Goal: Task Accomplishment & Management: Manage account settings

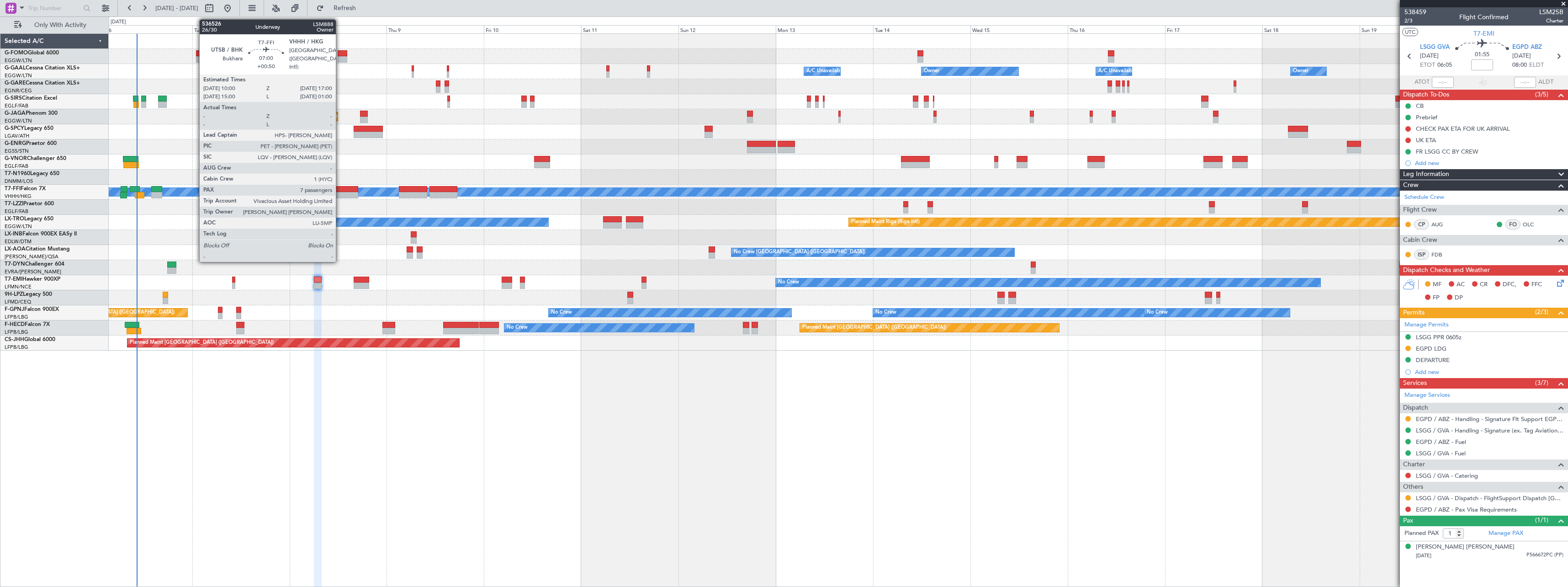
click at [340, 192] on div at bounding box center [344, 188] width 28 height 6
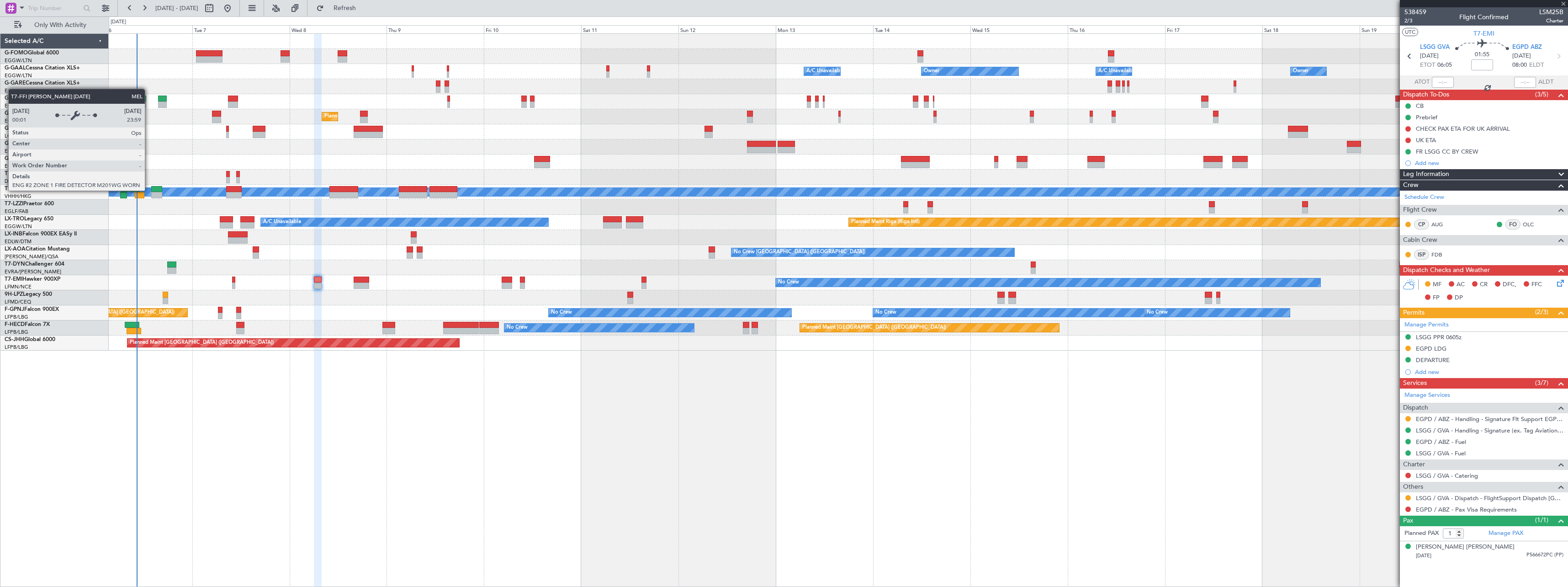
type input "+00:50"
type input "7"
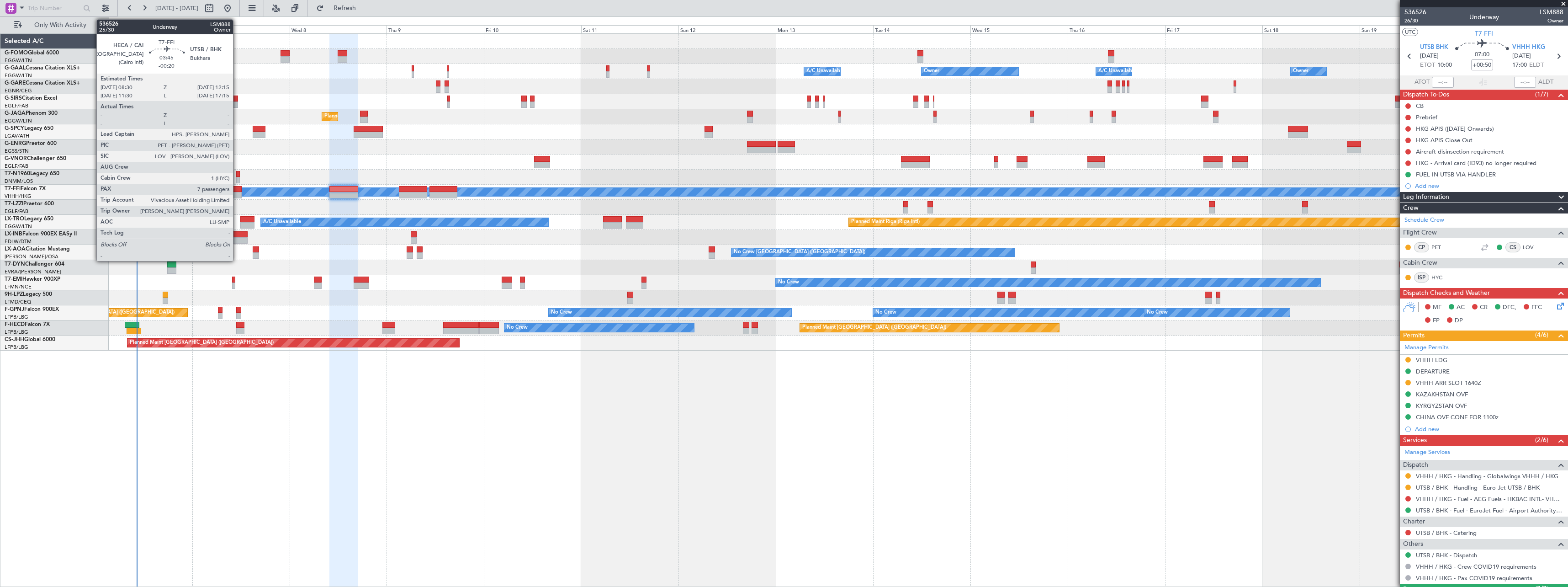
click at [237, 191] on div at bounding box center [234, 188] width 15 height 6
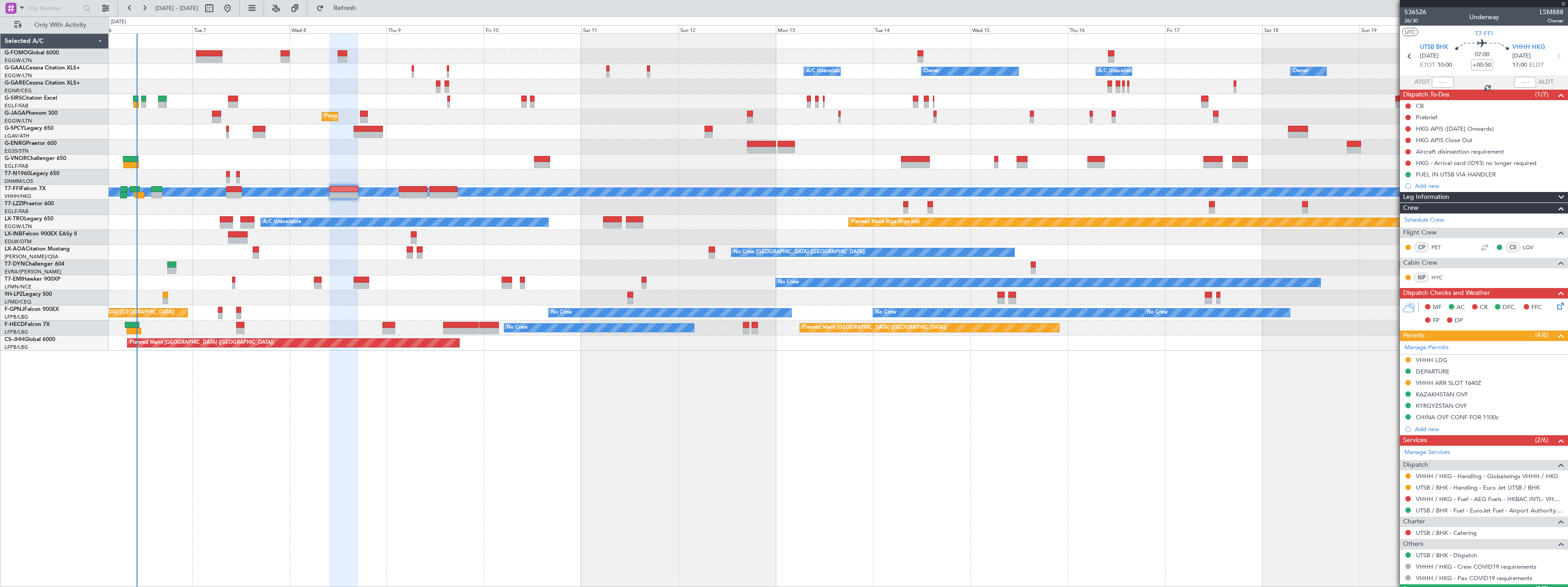
type input "-00:20"
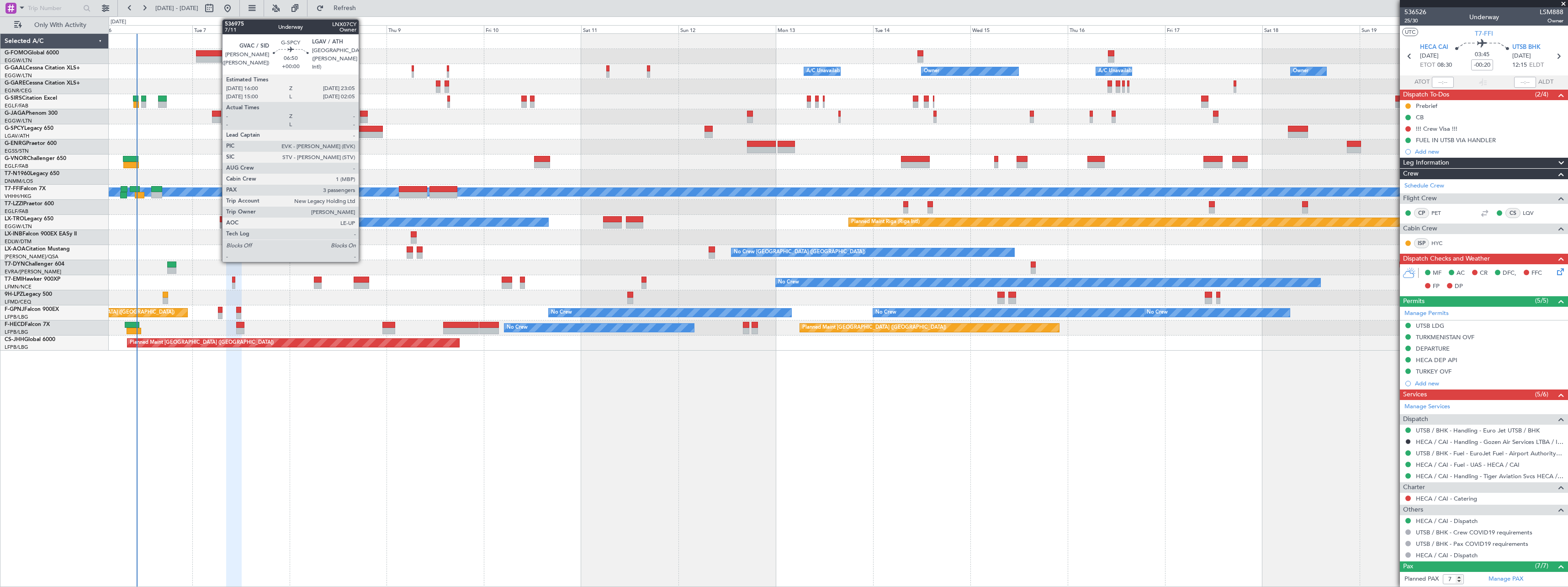
click at [363, 132] on div at bounding box center [368, 134] width 28 height 6
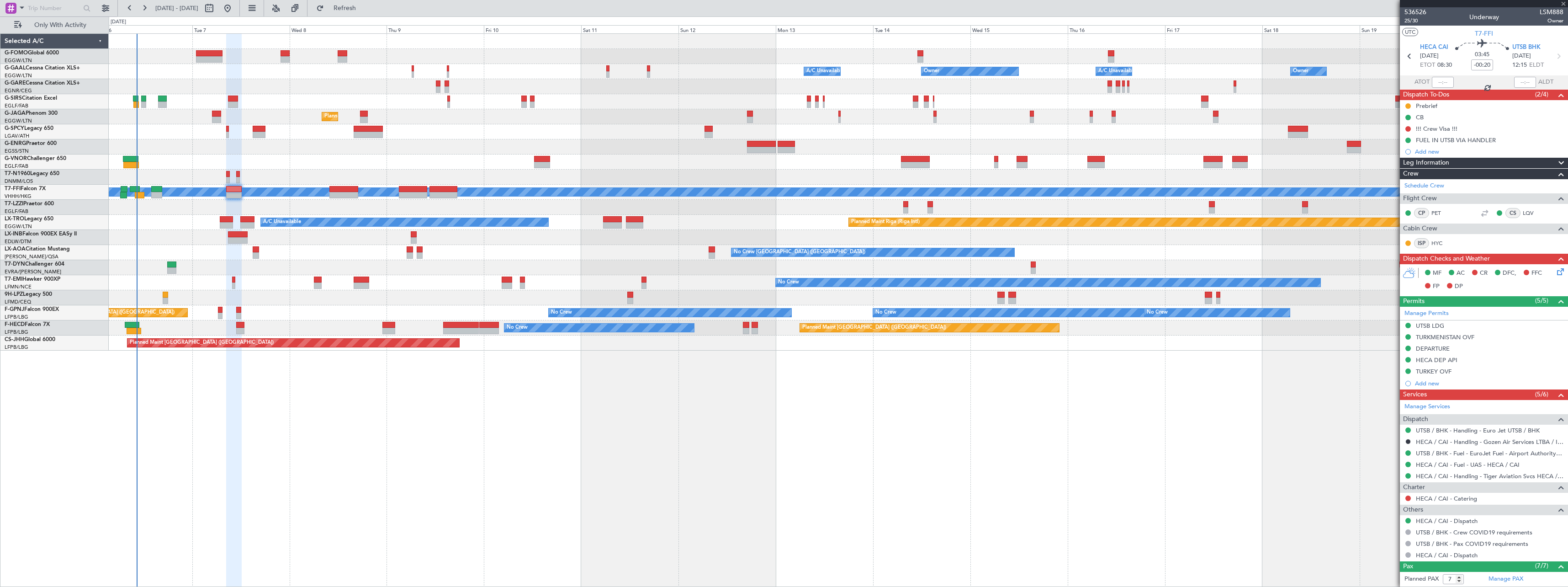
type input "3"
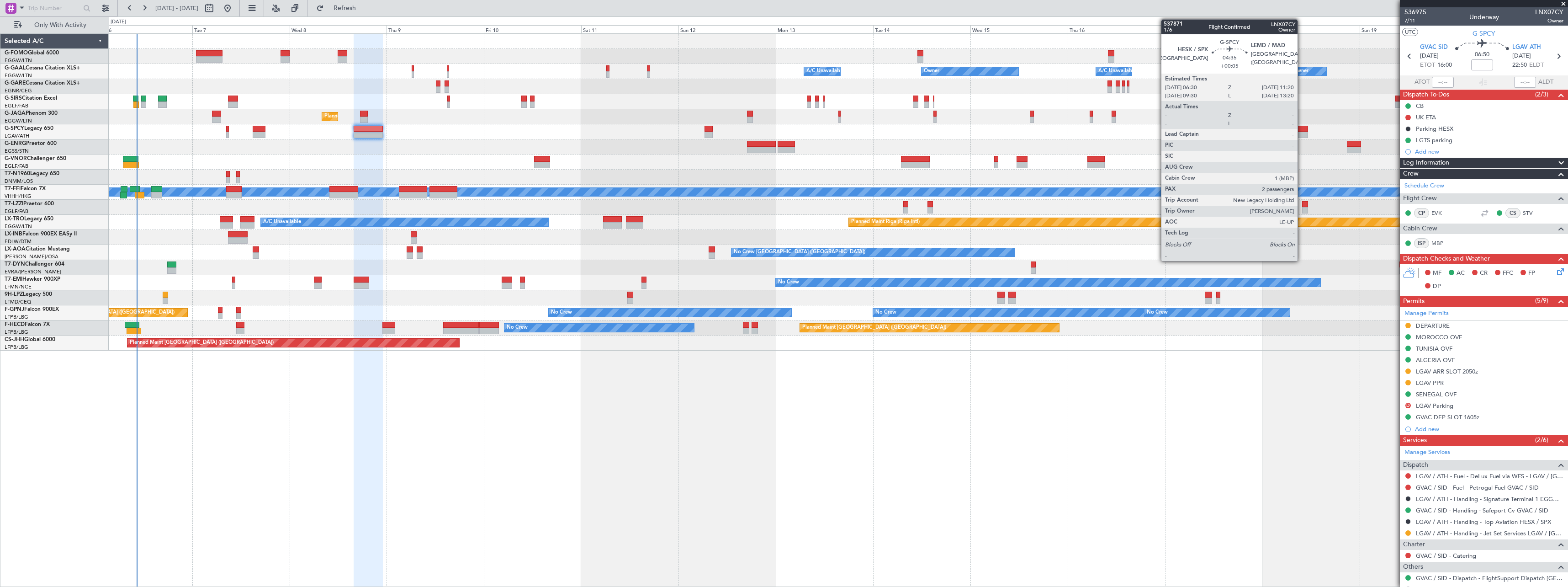
click at [1302, 130] on div at bounding box center [1298, 129] width 20 height 6
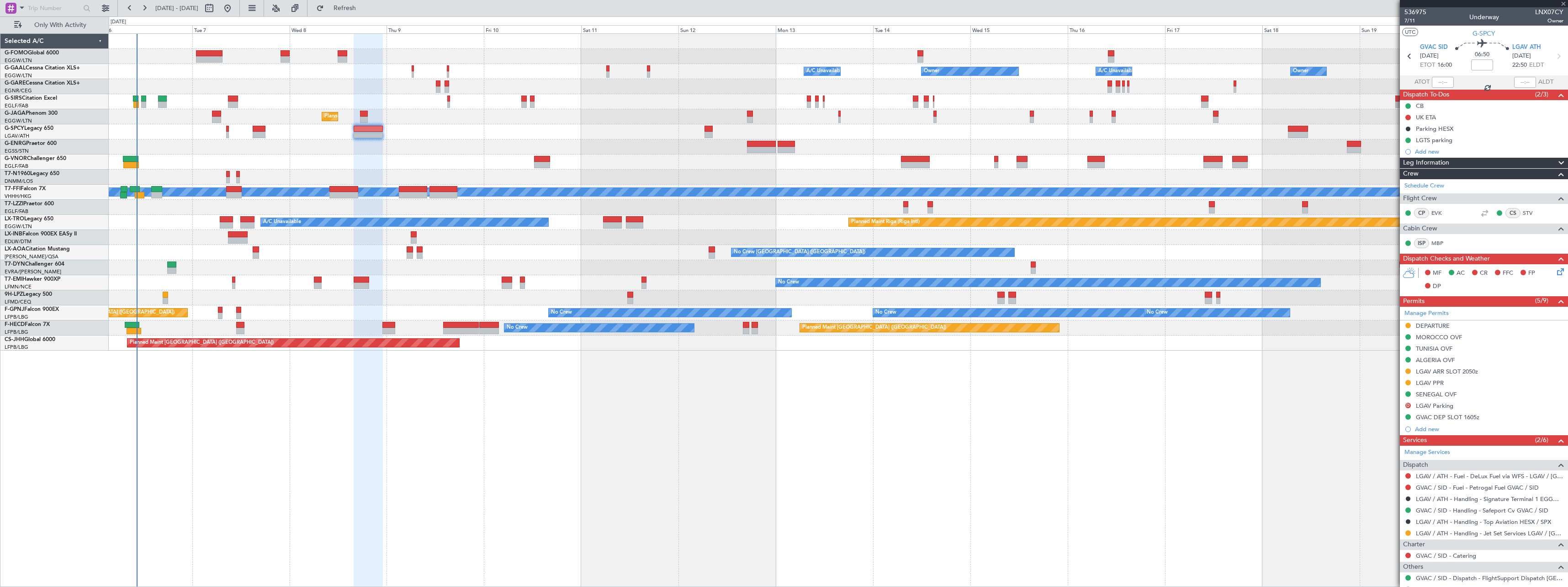
type input "+00:05"
type input "2"
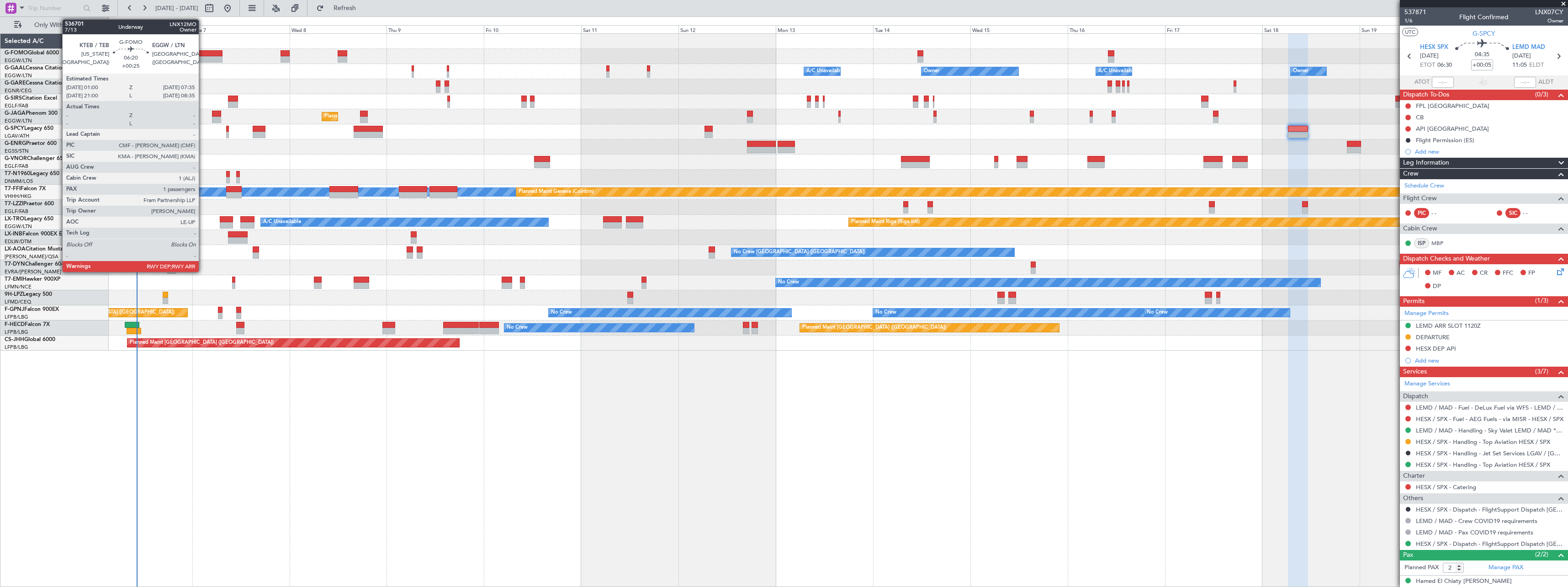
click at [203, 54] on div at bounding box center [210, 53] width 27 height 6
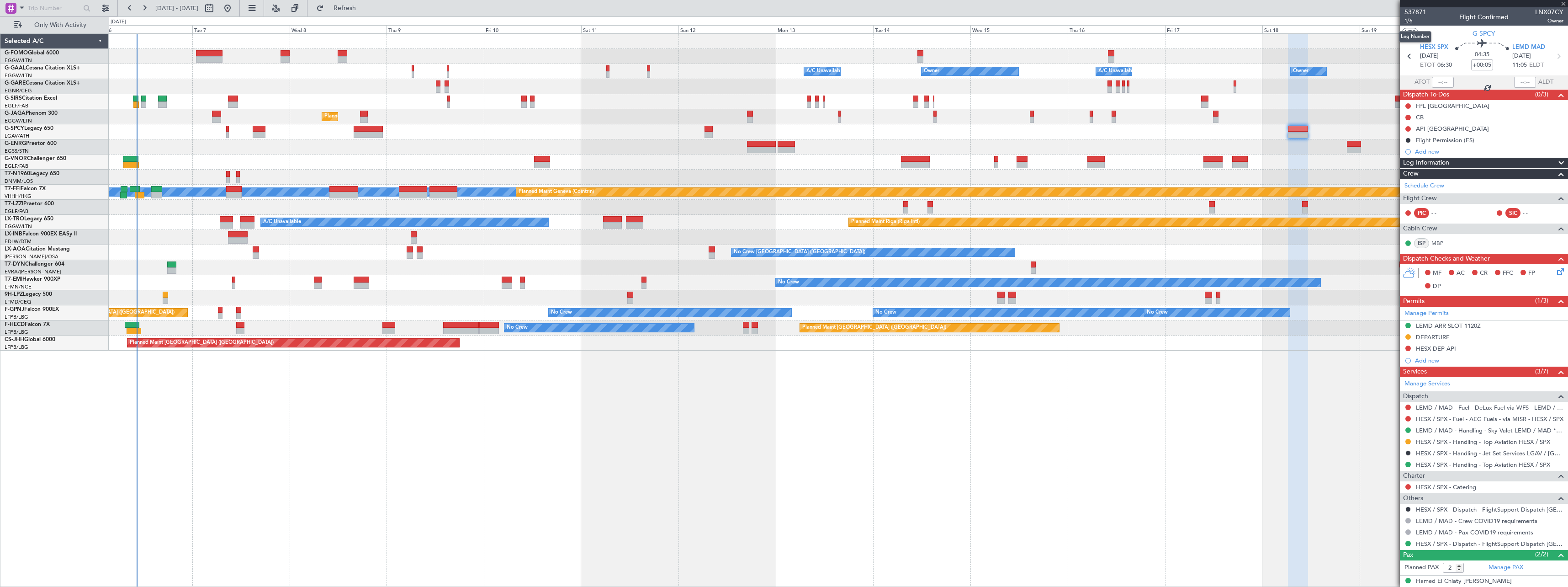
type input "+00:25"
type input "1"
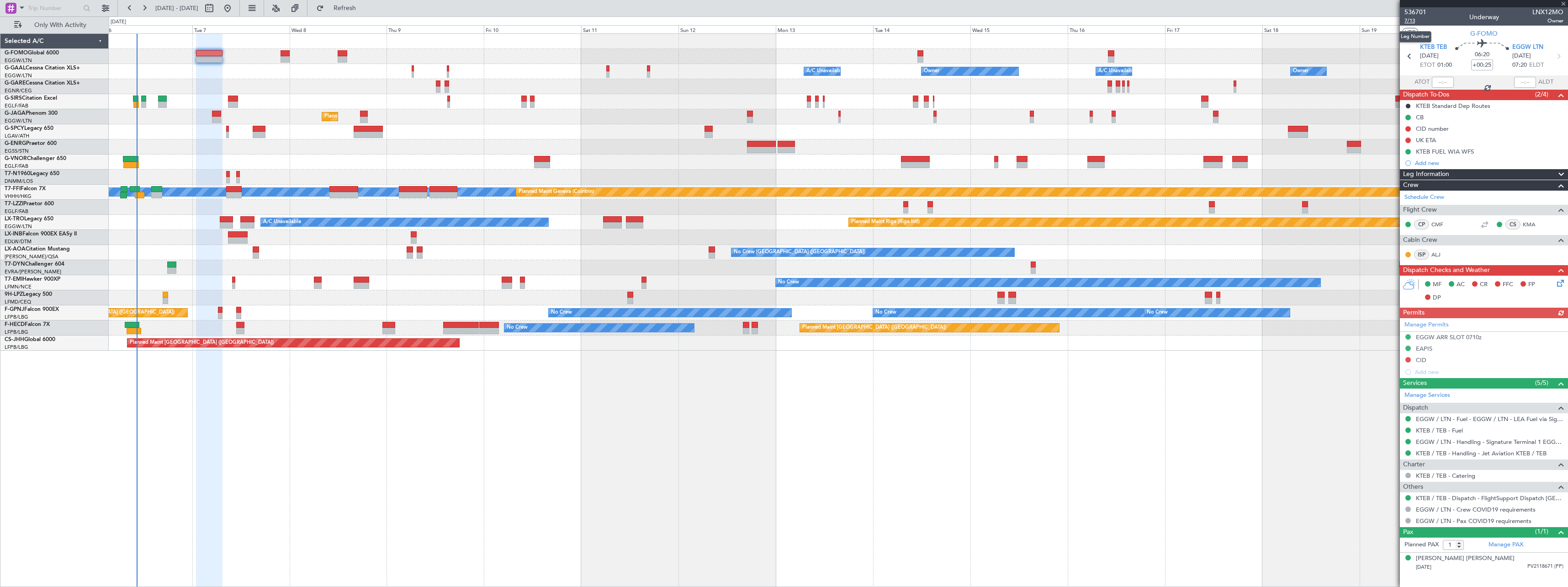
click at [1410, 20] on span "7/13" at bounding box center [1415, 20] width 22 height 8
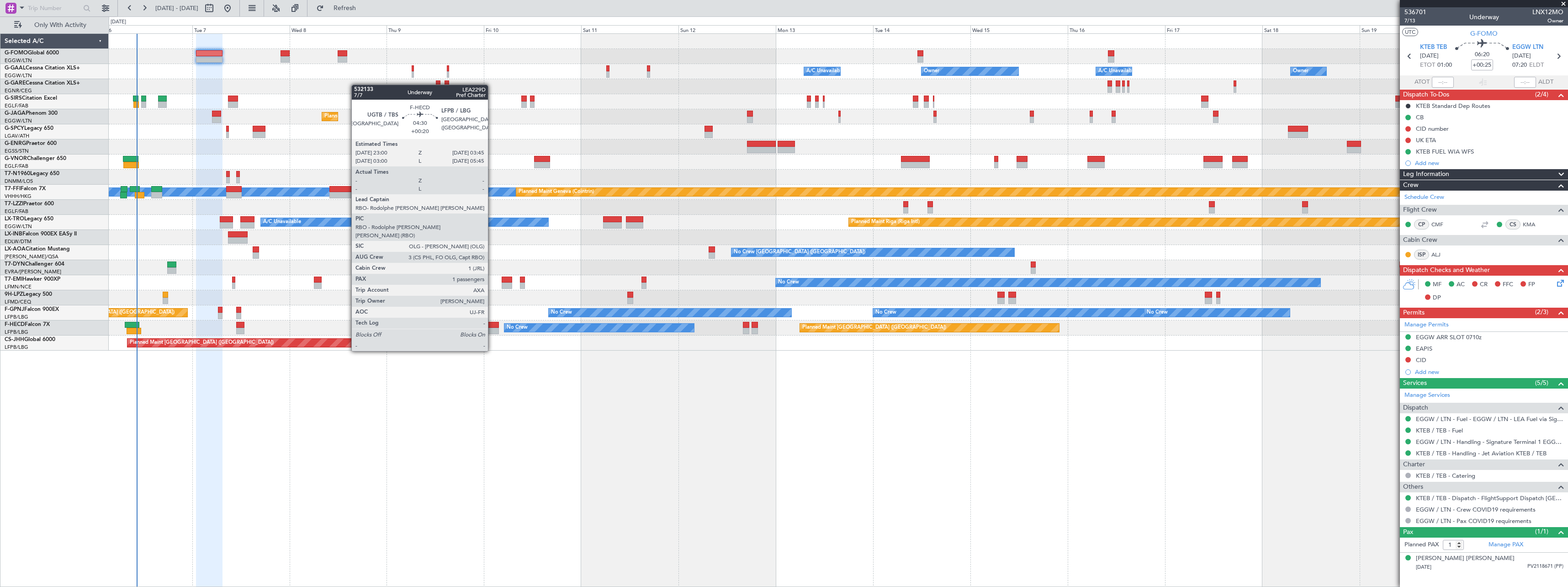
click at [492, 325] on div at bounding box center [489, 324] width 20 height 6
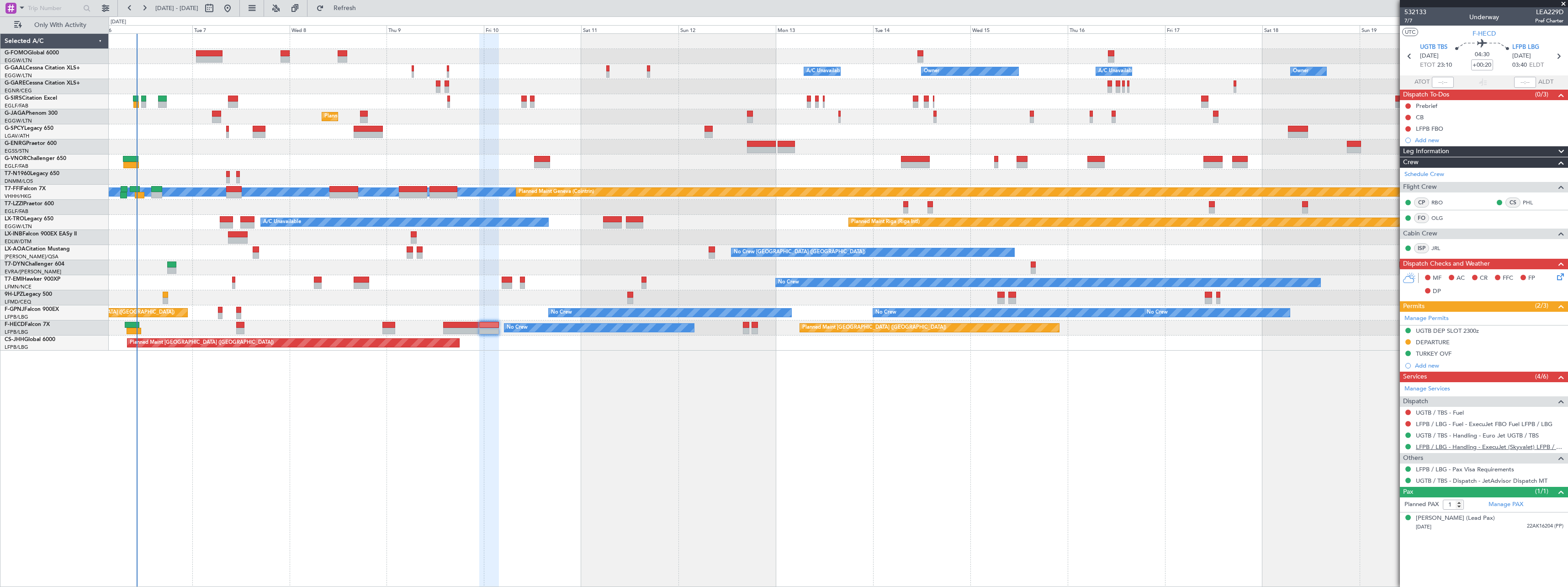
click at [1462, 447] on link "LFPB / LBG - Handling - ExecuJet (Skyvalet) LFPB / LBG" at bounding box center [1490, 447] width 147 height 8
click at [1409, 20] on mat-tooltip-component "Trip Number" at bounding box center [1415, 28] width 45 height 24
click at [1411, 21] on span "7/7" at bounding box center [1415, 20] width 22 height 8
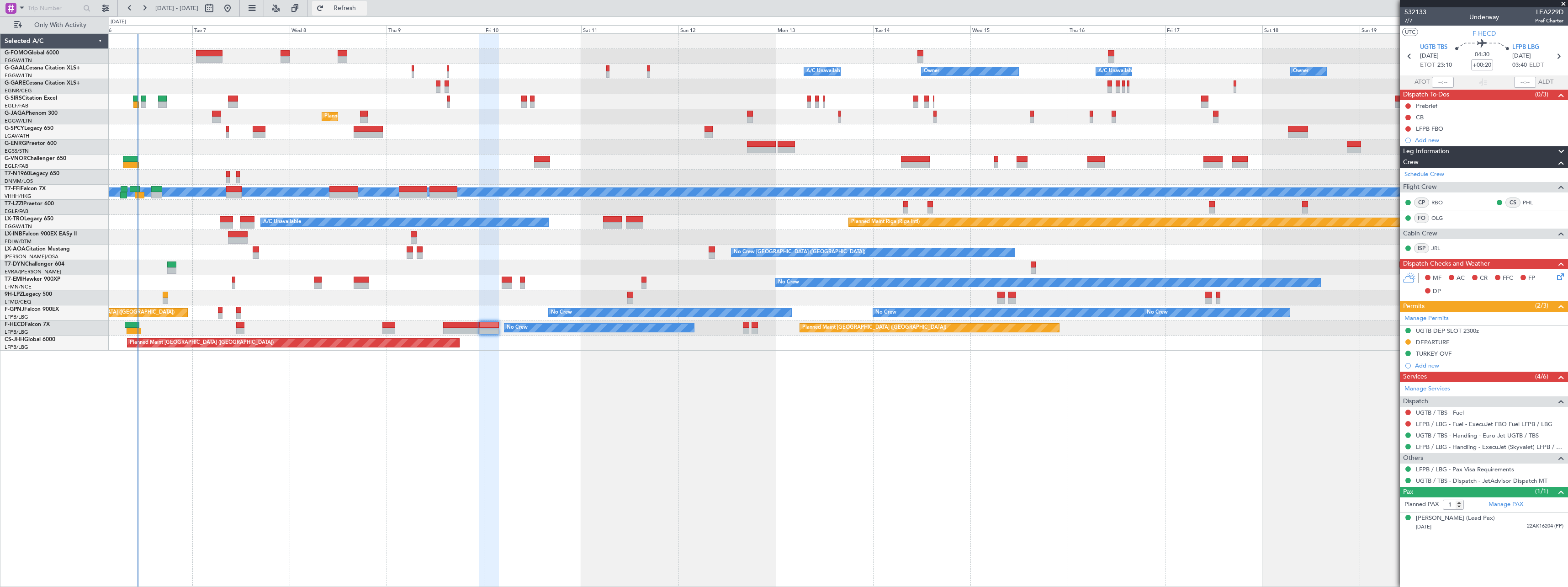
click at [364, 6] on span "Refresh" at bounding box center [344, 8] width 38 height 6
click at [364, 5] on span "Refresh" at bounding box center [344, 8] width 38 height 6
click at [364, 10] on span "Refresh" at bounding box center [344, 8] width 38 height 6
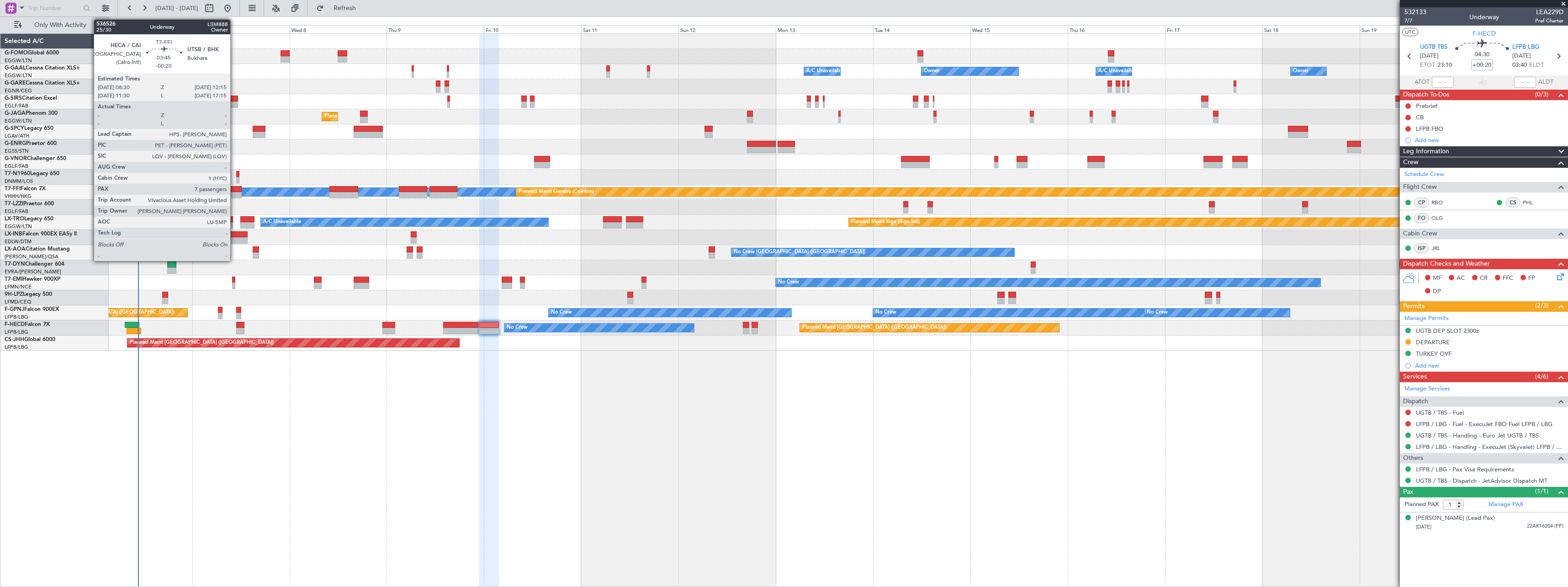
click at [234, 190] on div at bounding box center [234, 188] width 15 height 6
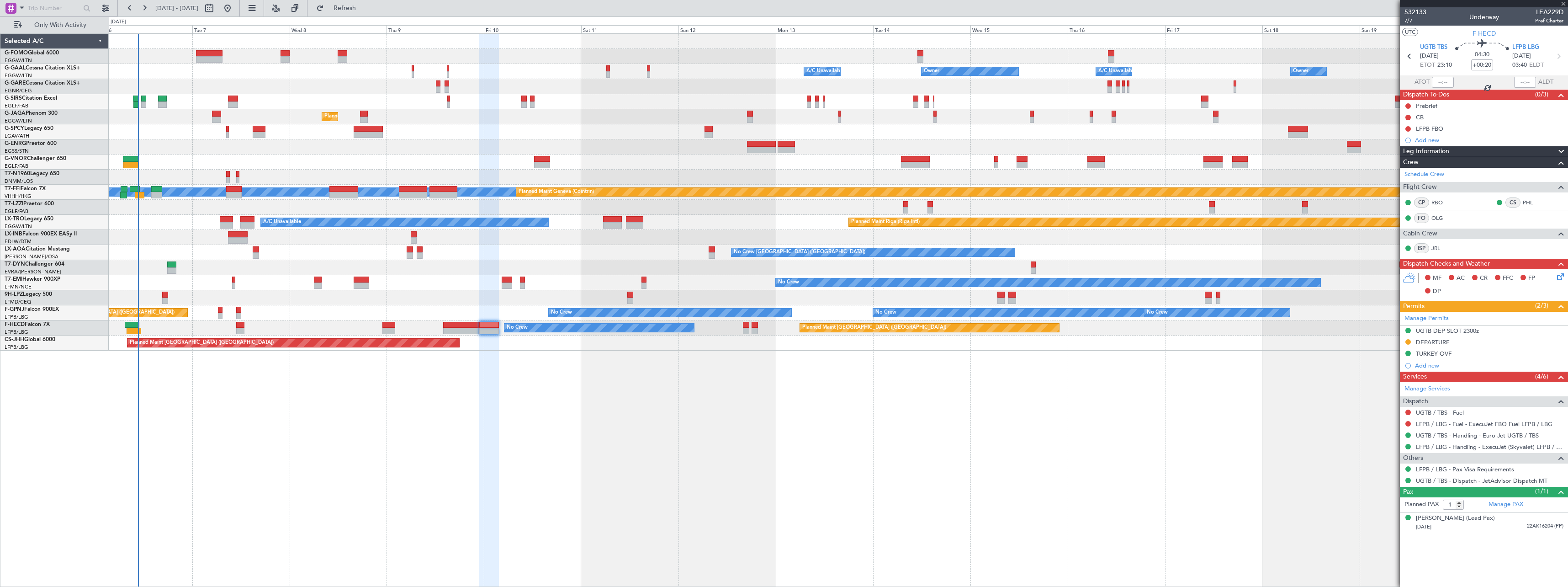
type input "-00:20"
type input "7"
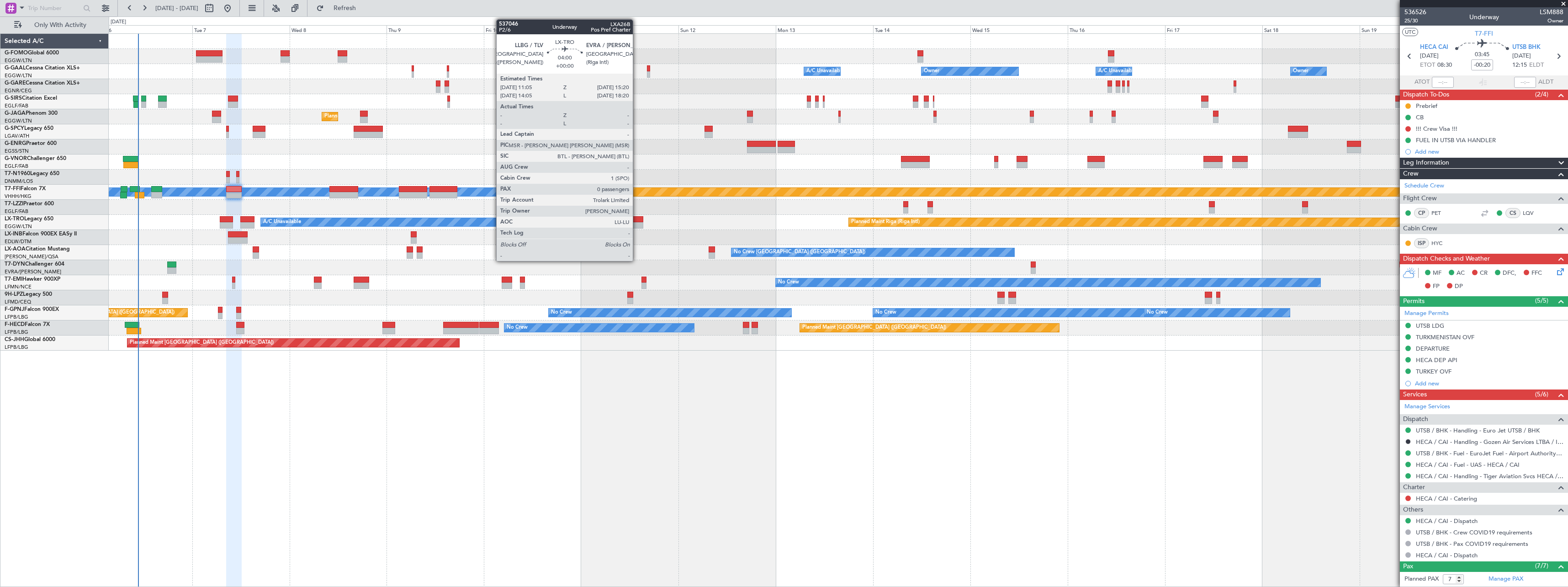
click at [637, 224] on div at bounding box center [635, 225] width 18 height 6
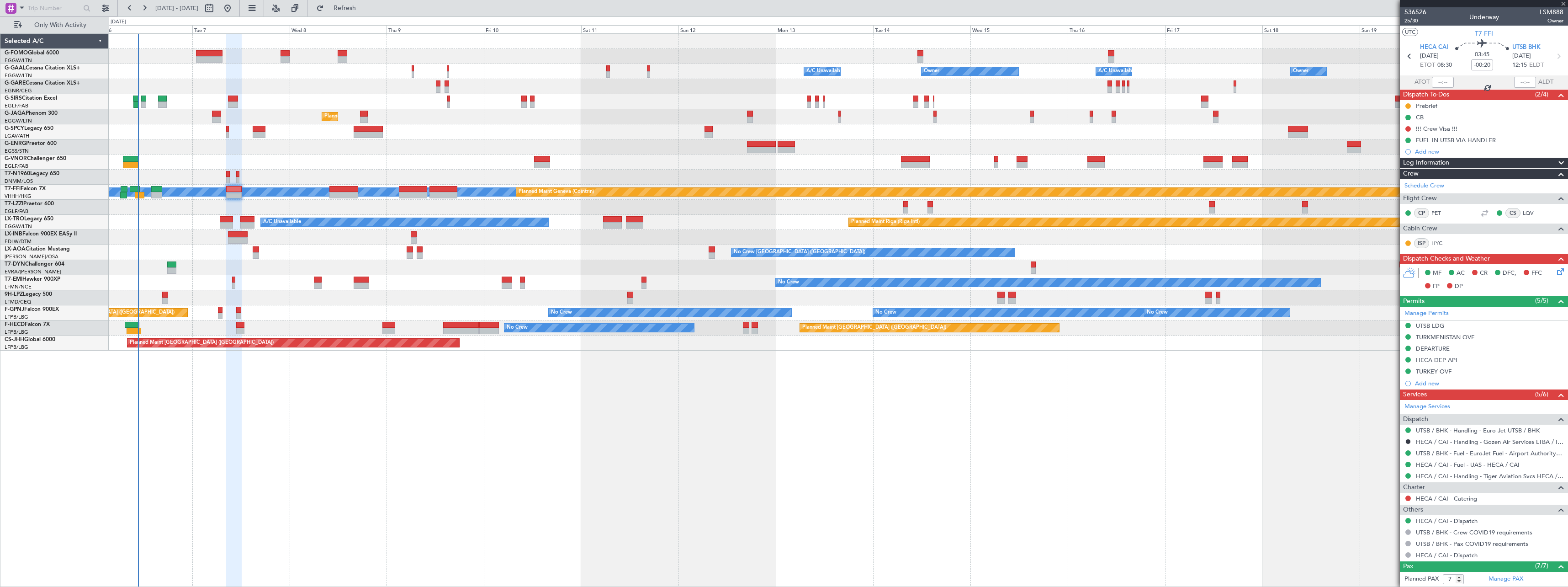
type input "0"
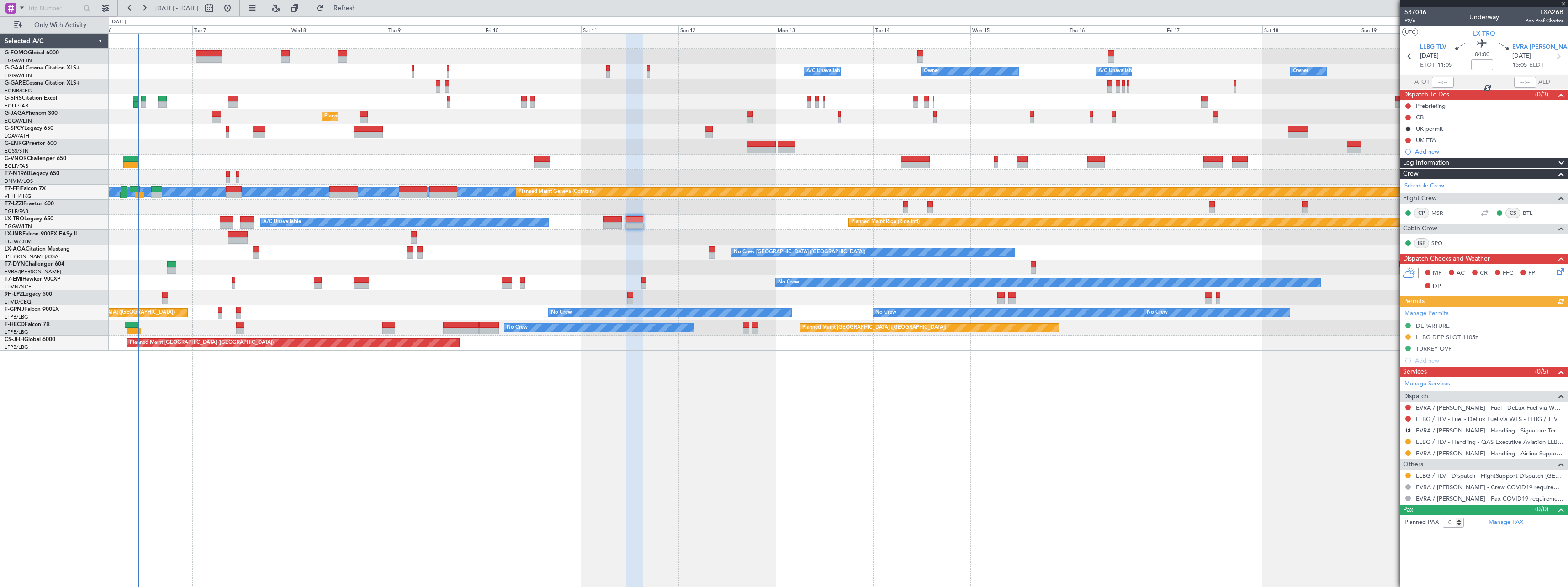
click at [1470, 162] on div "Leg Information" at bounding box center [1484, 163] width 168 height 11
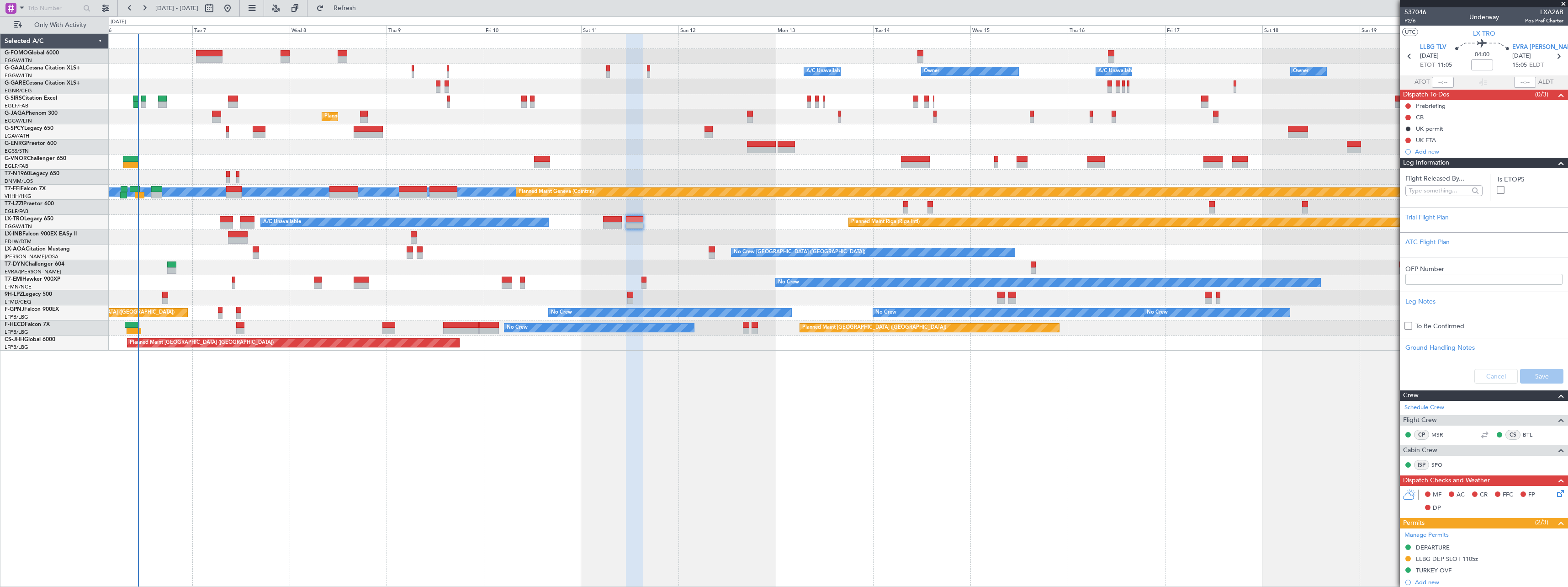
click at [1469, 161] on div "Leg Information" at bounding box center [1484, 163] width 168 height 11
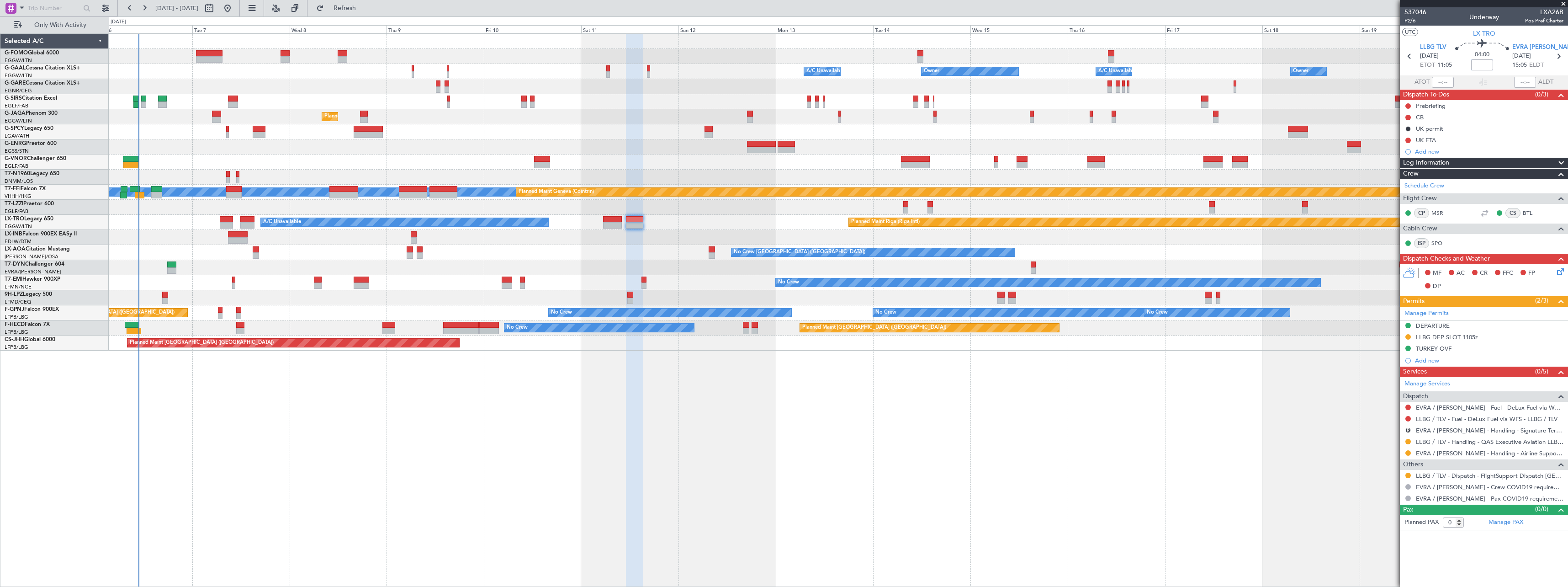
click at [1483, 66] on input at bounding box center [1482, 65] width 22 height 11
type input "+00:10"
click at [1407, 139] on button at bounding box center [1408, 140] width 5 height 5
click at [1401, 197] on span "Cancelled" at bounding box center [1410, 194] width 26 height 9
click at [1472, 158] on div "Leg Information" at bounding box center [1484, 163] width 168 height 11
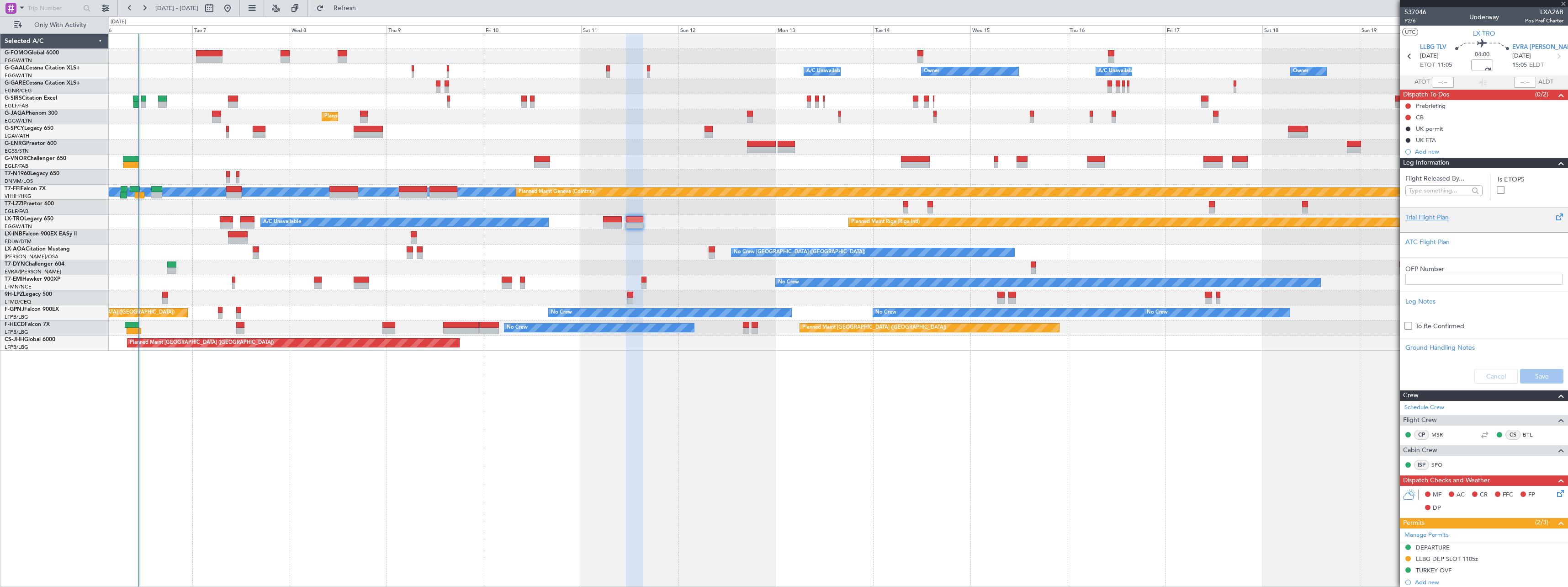
click at [1439, 220] on div "Trial Flight Plan" at bounding box center [1484, 217] width 157 height 10
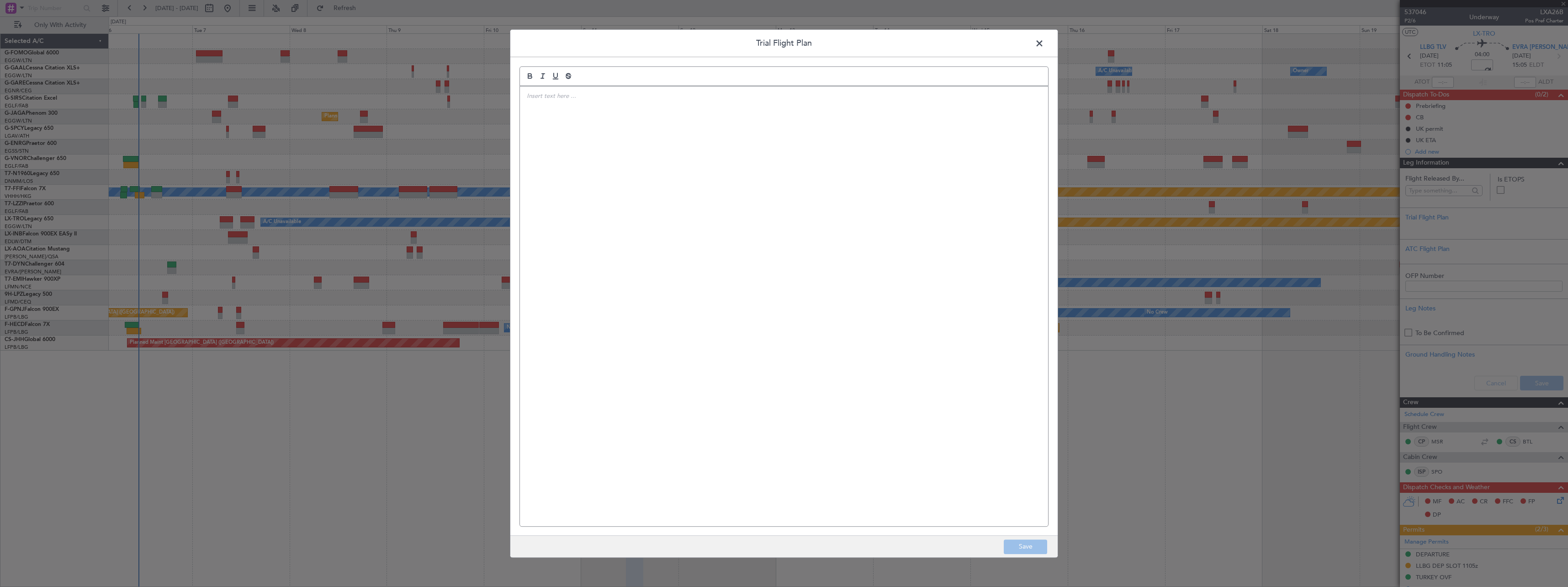
click at [879, 206] on div at bounding box center [784, 305] width 528 height 440
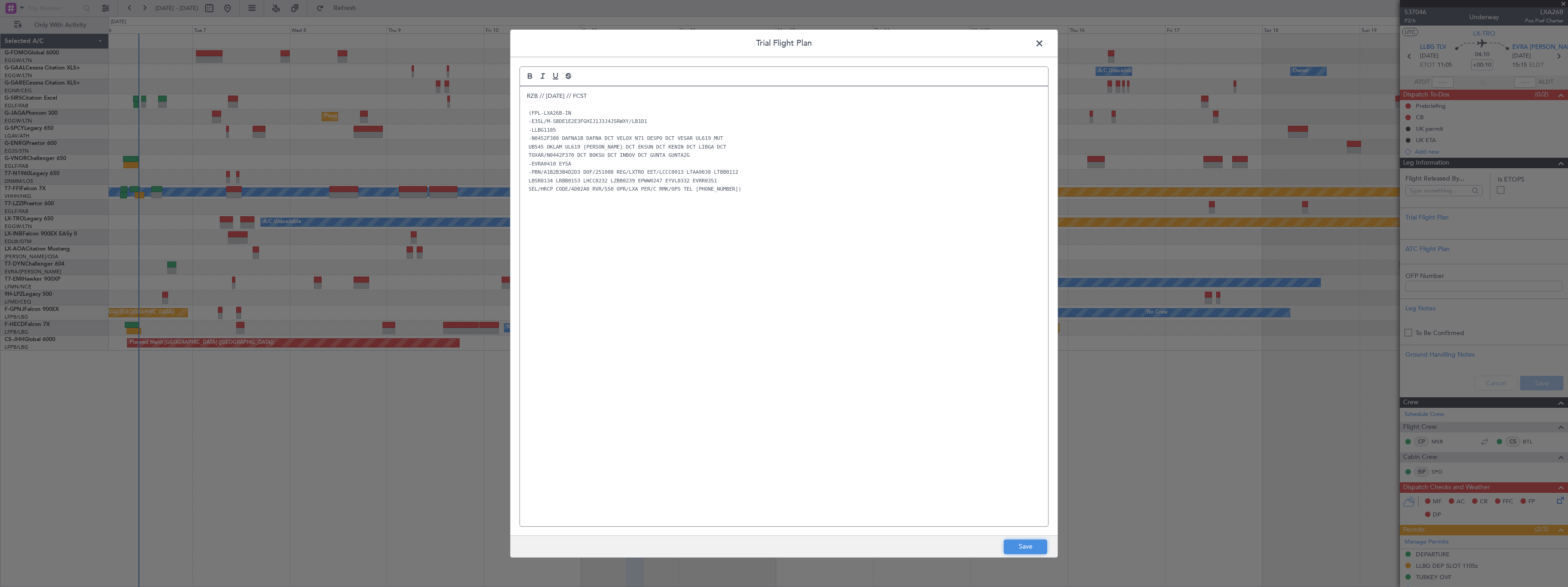
drag, startPoint x: 1026, startPoint y: 549, endPoint x: 1049, endPoint y: 546, distance: 23.2
click at [1026, 549] on button "Save" at bounding box center [1026, 546] width 44 height 14
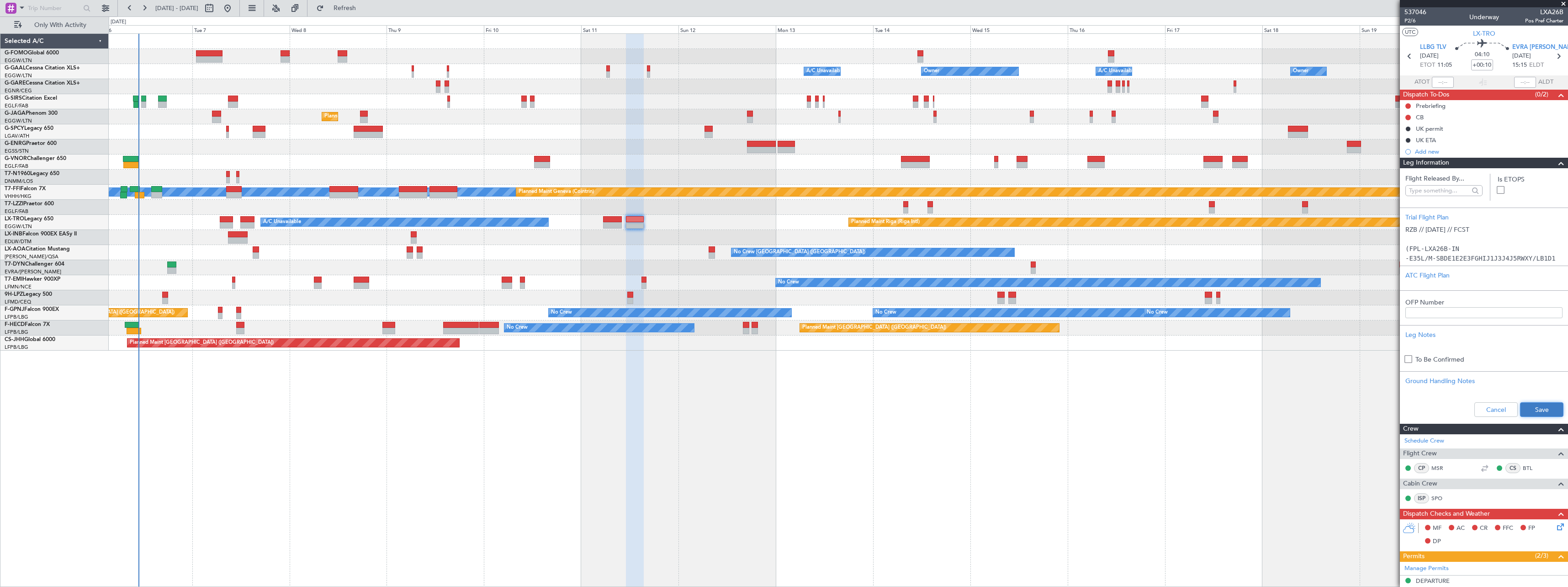
click at [1534, 409] on button "Save" at bounding box center [1541, 409] width 44 height 14
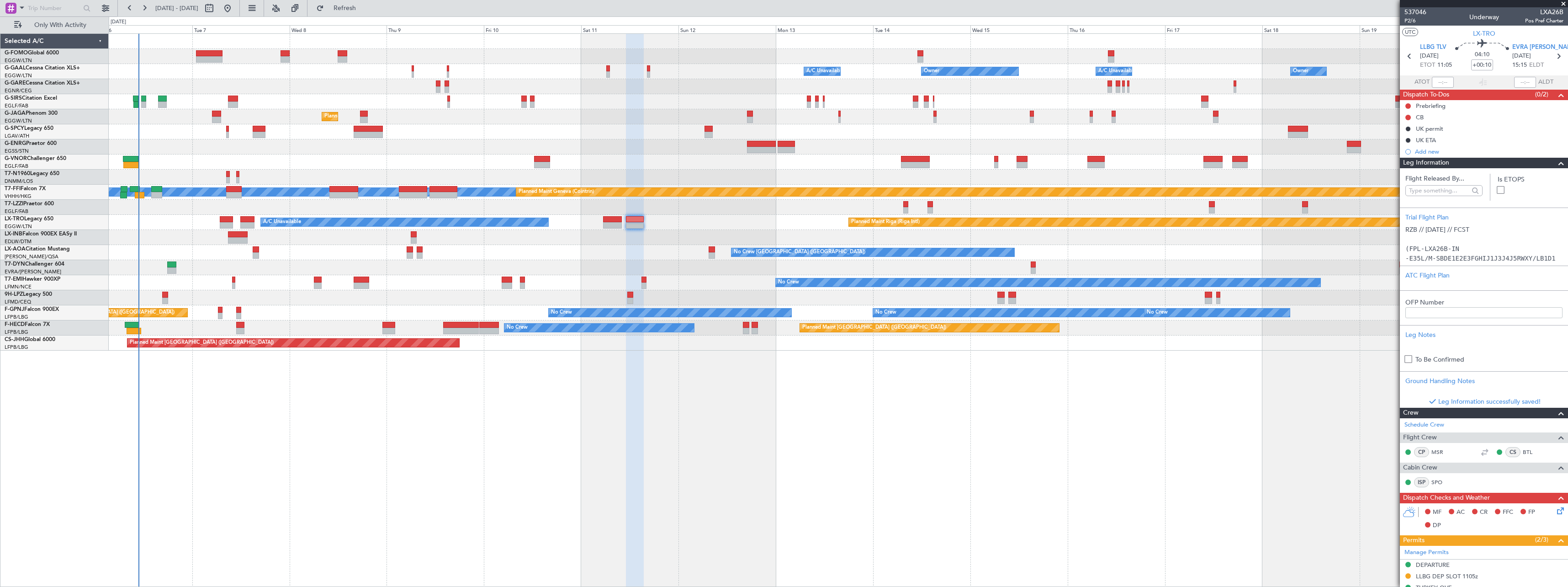
click at [1474, 163] on div "Leg Information" at bounding box center [1484, 163] width 168 height 11
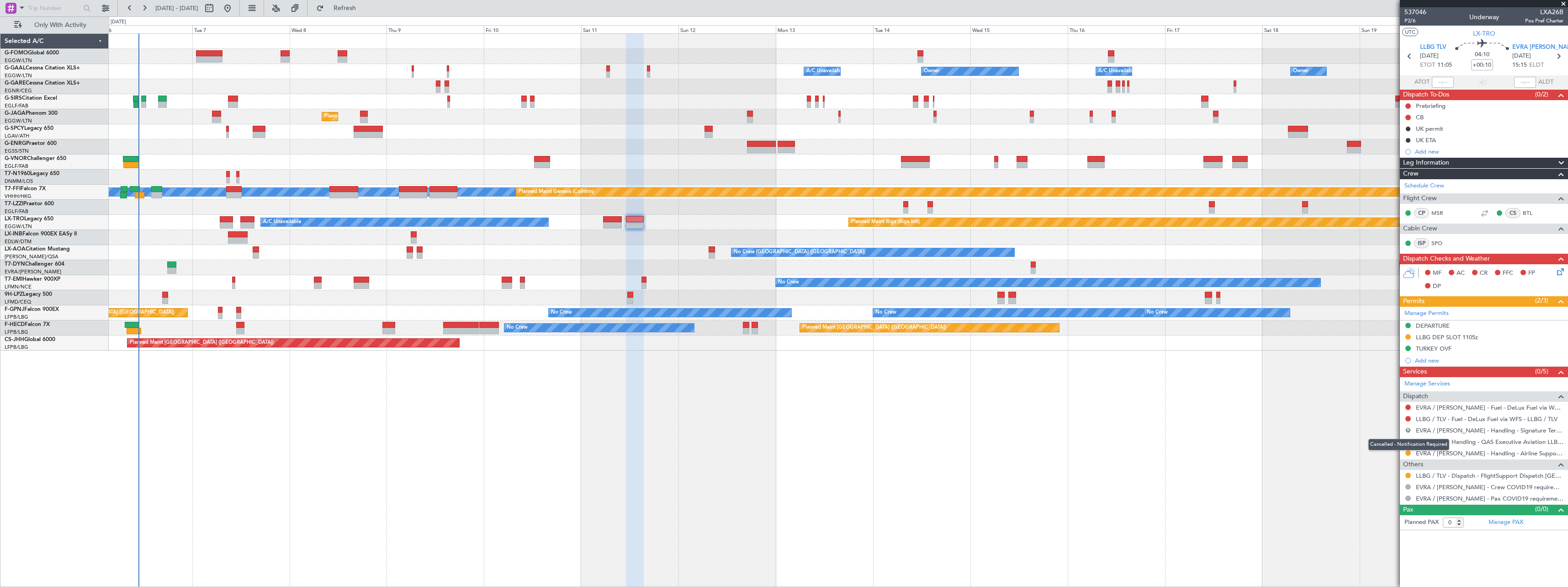
click at [1408, 430] on button "R" at bounding box center [1408, 430] width 5 height 5
click at [1398, 496] on li "Cancelled" at bounding box center [1408, 497] width 105 height 13
click at [1480, 407] on link "EVRA / [PERSON_NAME] - Fuel - DeLux Fuel via WFS - [GEOGRAPHIC_DATA] / [PERSON_…" at bounding box center [1490, 407] width 147 height 8
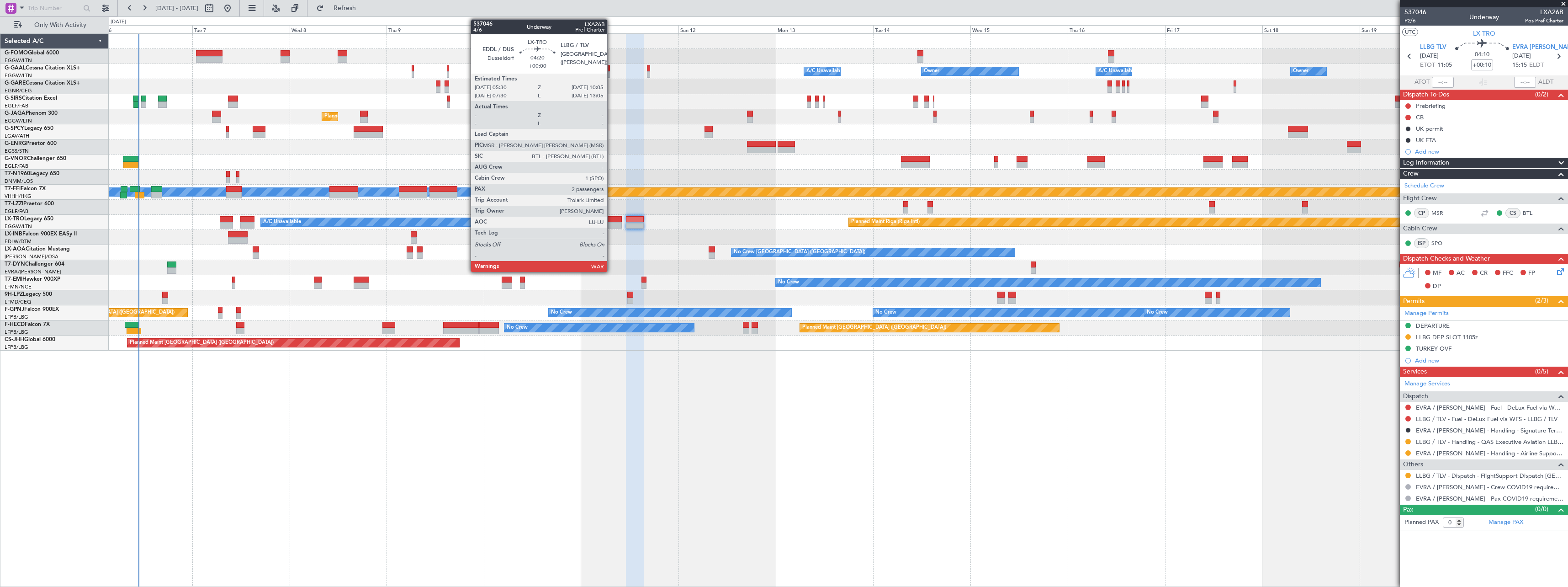
click at [612, 222] on div at bounding box center [612, 225] width 19 height 6
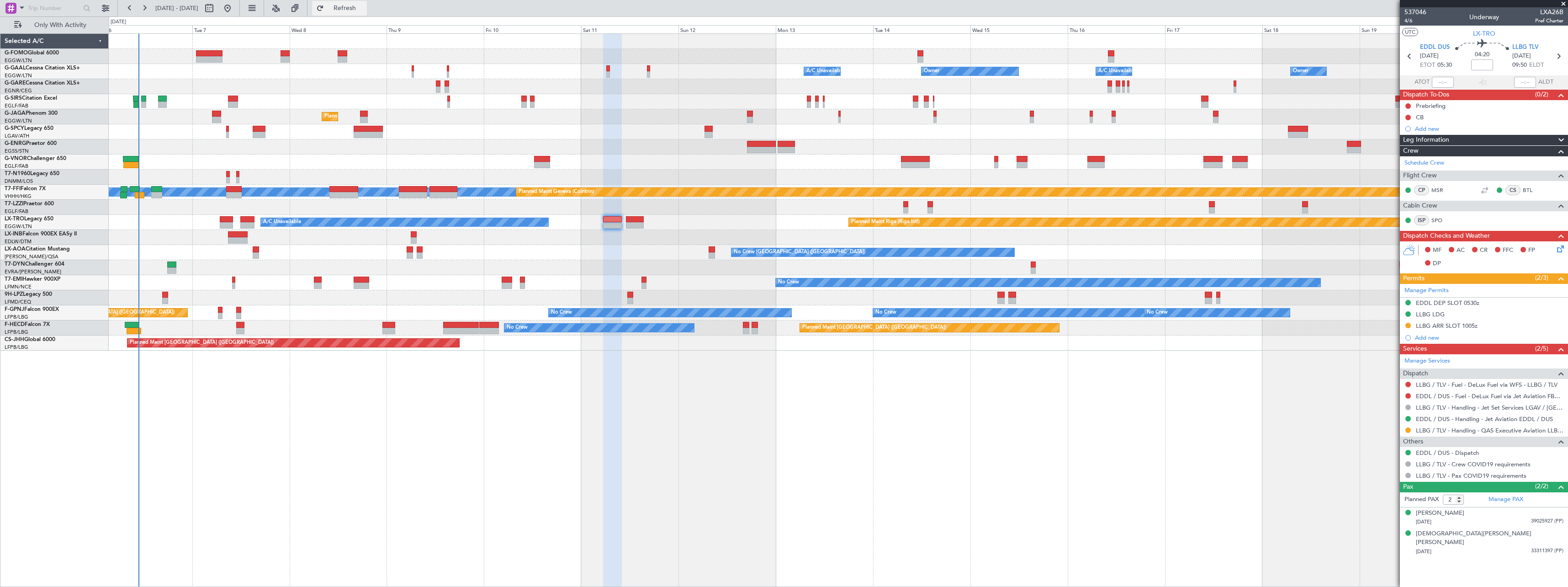
click at [364, 5] on span "Refresh" at bounding box center [344, 8] width 38 height 6
click at [364, 12] on span "Refresh" at bounding box center [344, 8] width 38 height 6
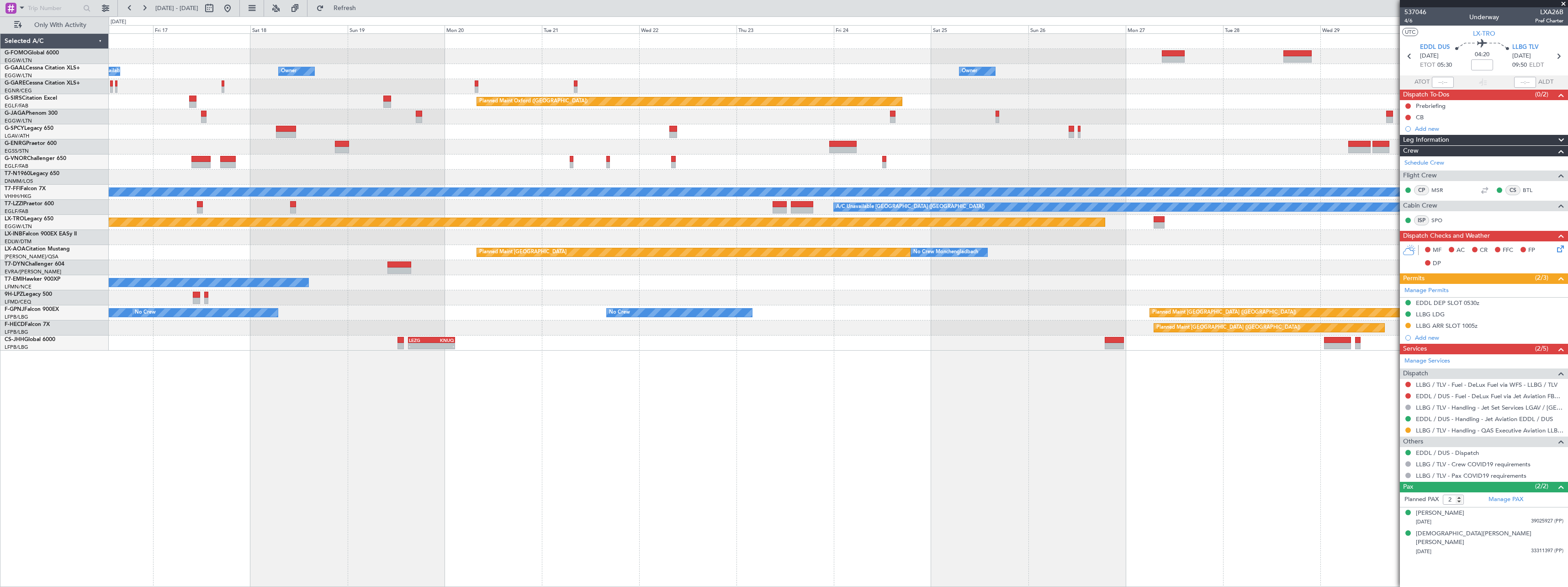
click at [201, 151] on div "Owner Owner A/C Unavailable Owner Owner A/C Unavailable Owner Planned Maint [GE…" at bounding box center [837, 192] width 1459 height 317
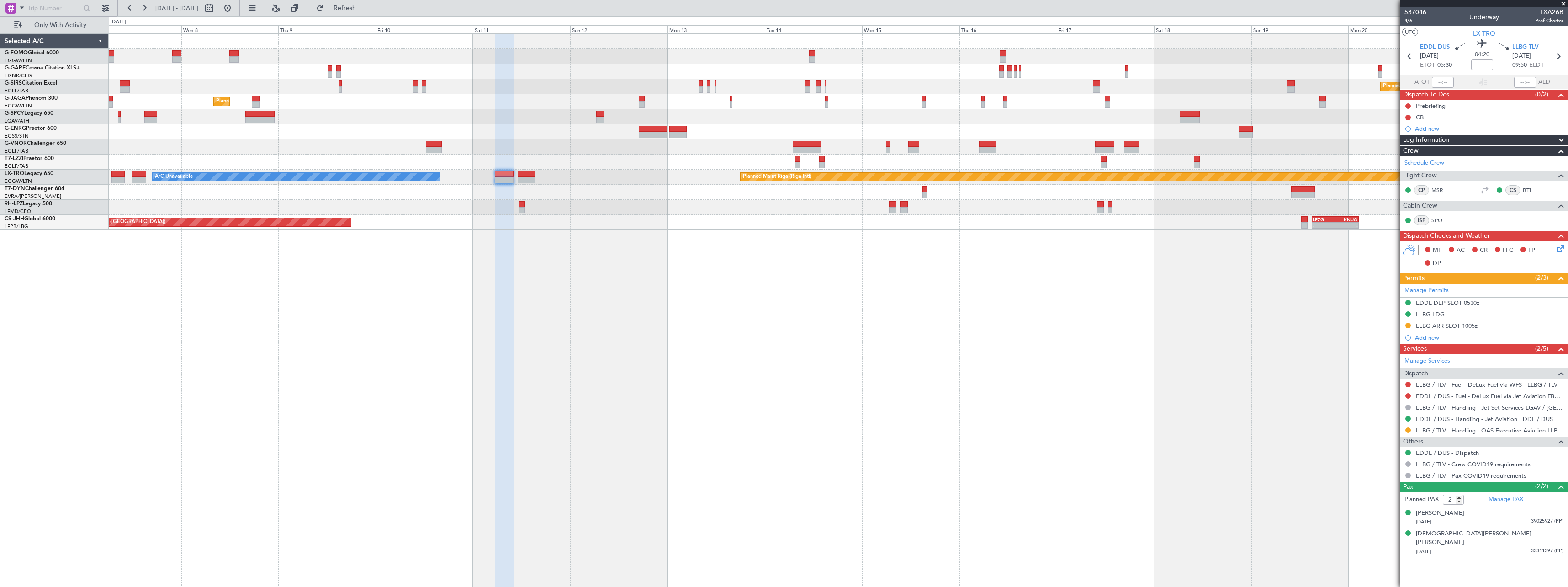
click at [1237, 162] on div "Planned Maint Oxford ([GEOGRAPHIC_DATA]) Planned Maint [GEOGRAPHIC_DATA] ([GEOG…" at bounding box center [837, 131] width 1459 height 196
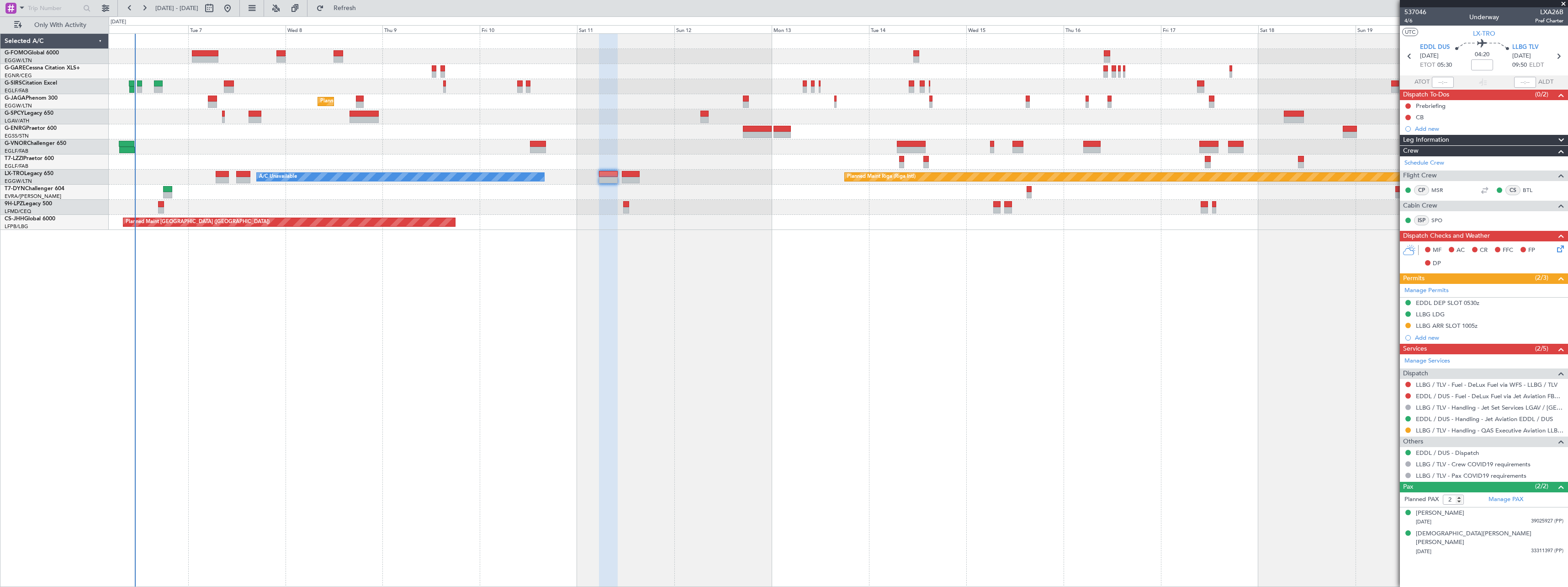
click at [701, 216] on div "Planned Maint Oxford ([GEOGRAPHIC_DATA]) Planned Maint [GEOGRAPHIC_DATA] ([GEOG…" at bounding box center [837, 131] width 1459 height 196
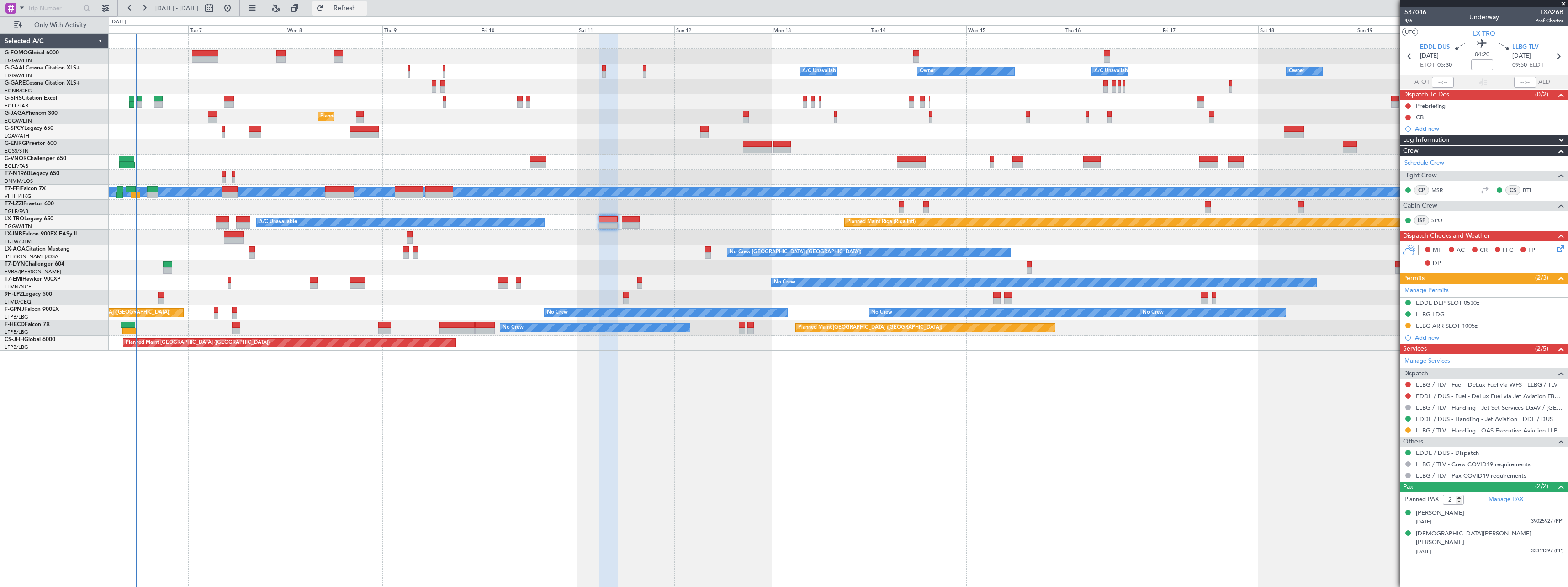
click at [364, 5] on span "Refresh" at bounding box center [344, 8] width 38 height 6
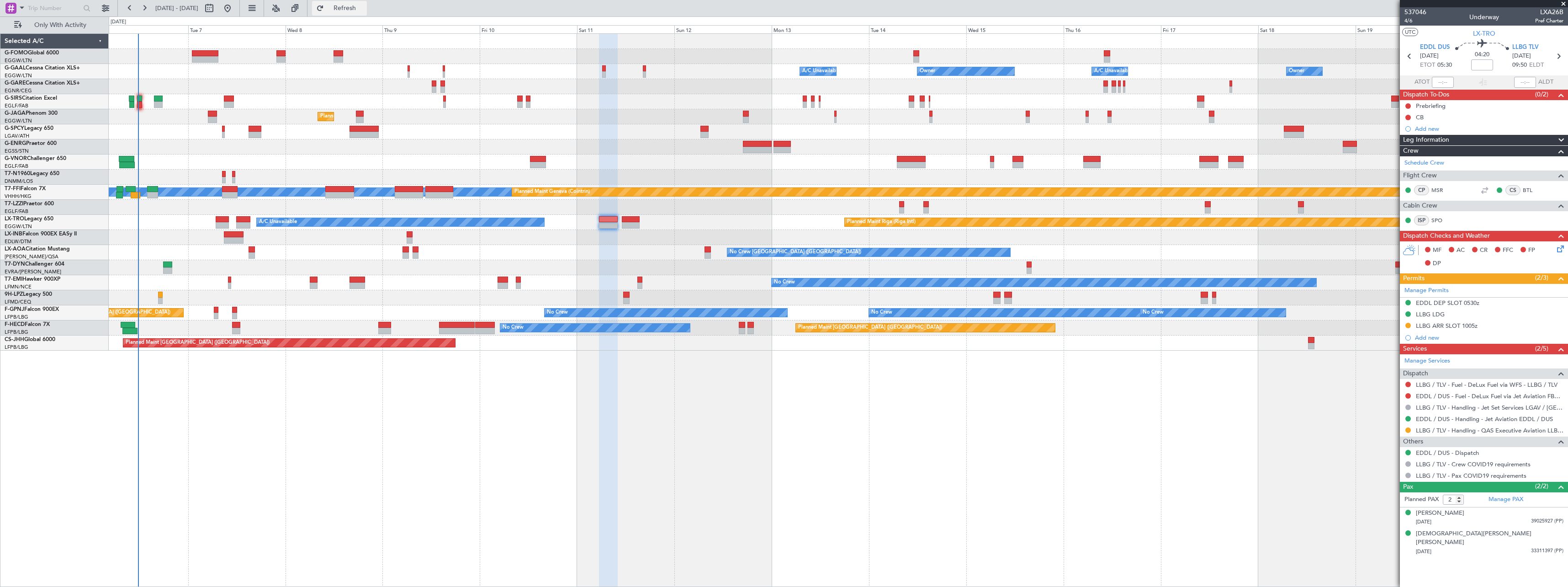
click at [364, 5] on span "Refresh" at bounding box center [344, 8] width 38 height 6
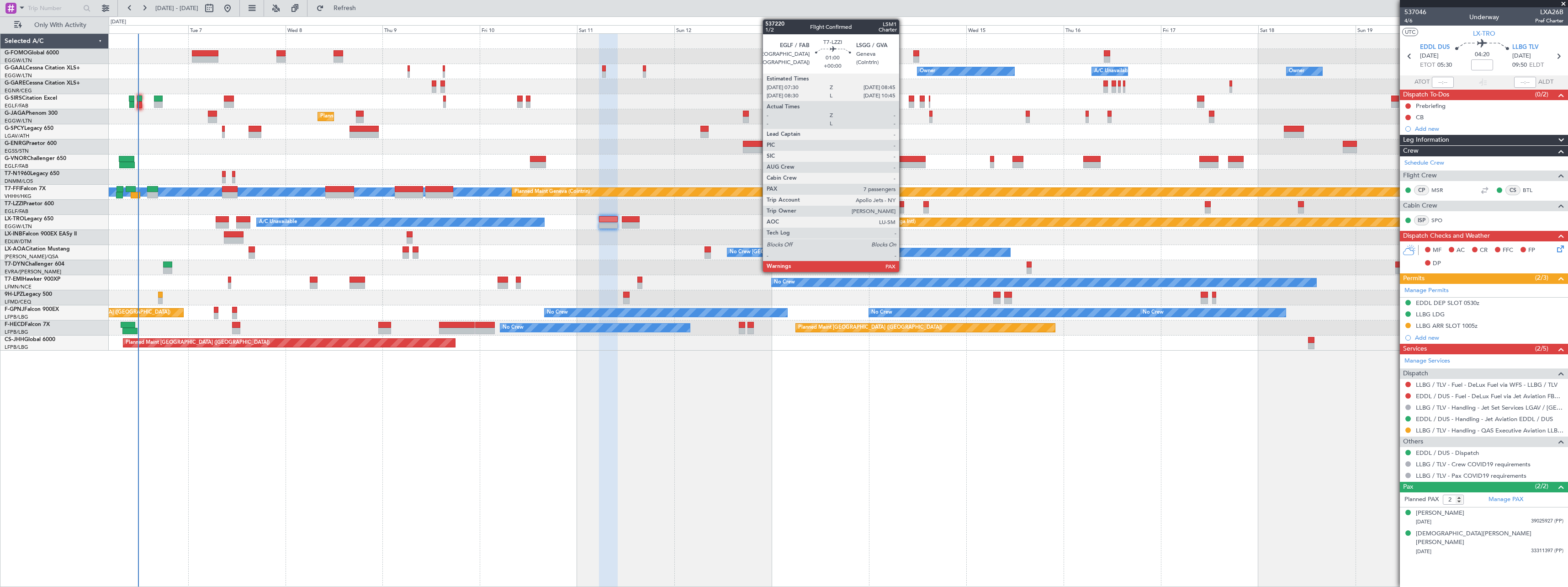
click at [904, 209] on div at bounding box center [902, 210] width 5 height 6
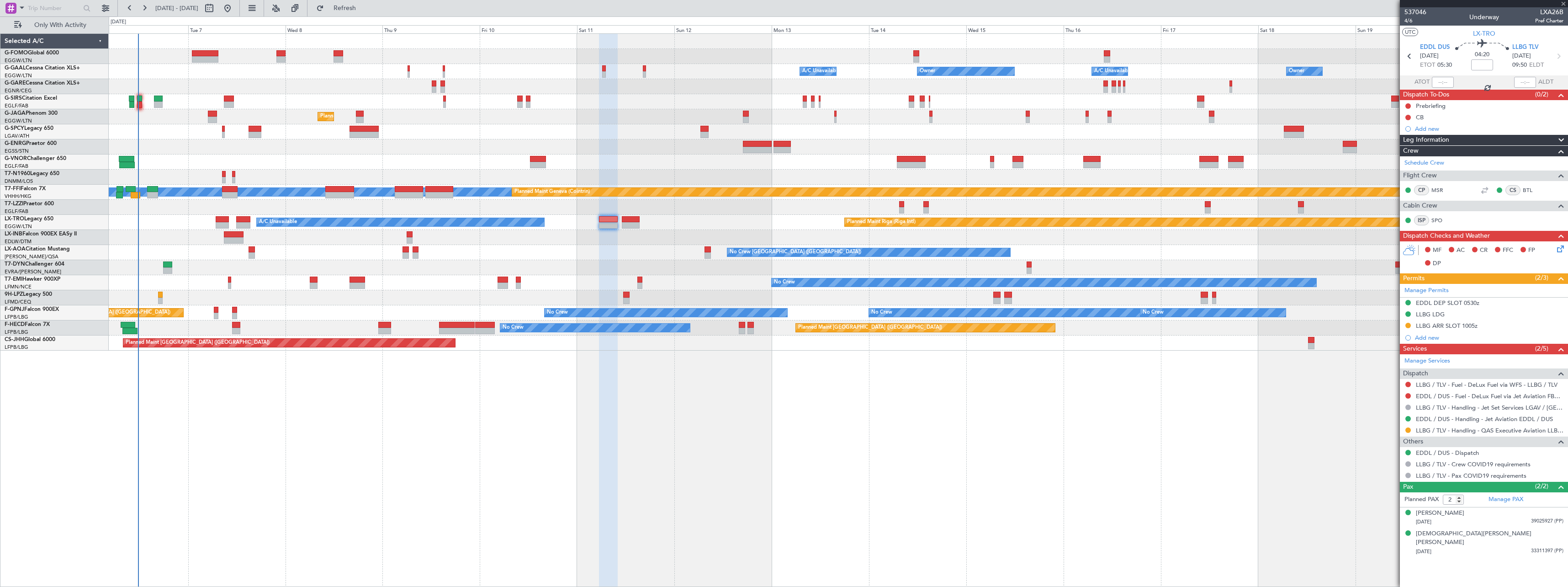
type input "7"
